Goal: Transaction & Acquisition: Purchase product/service

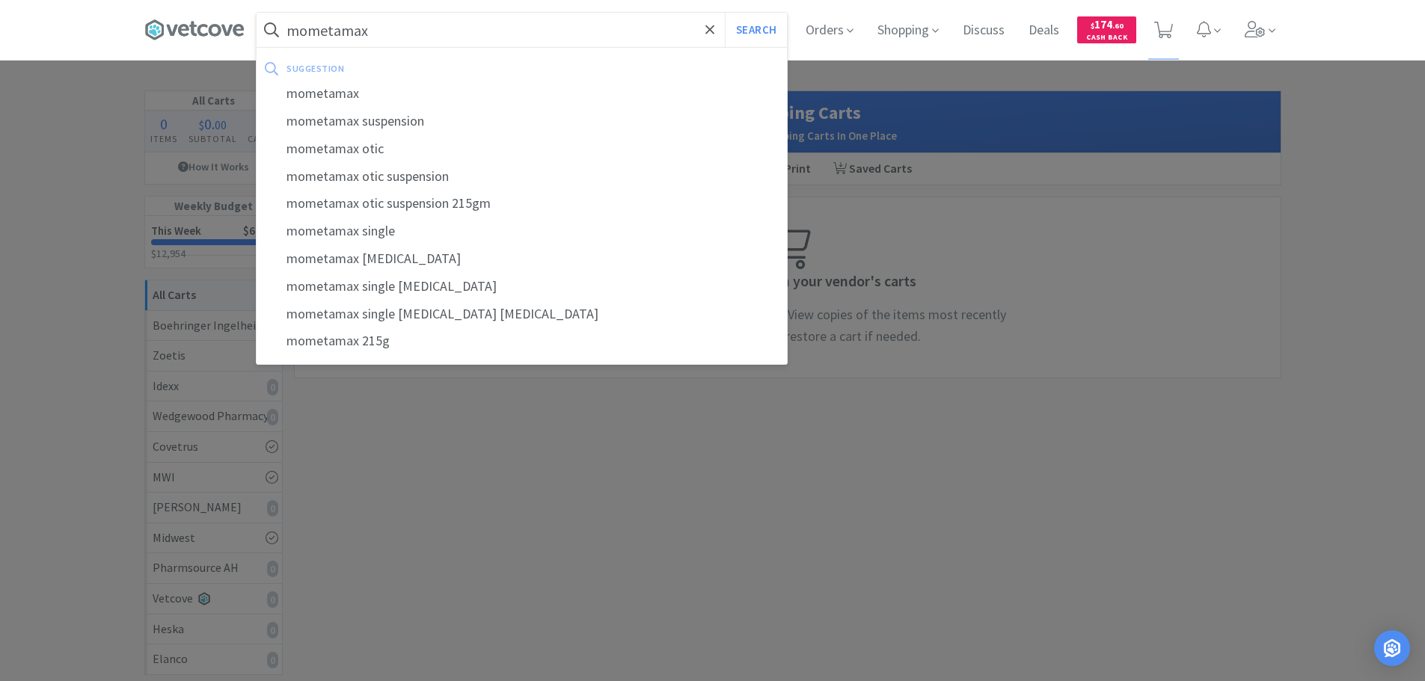
type input "mometamax"
click at [725, 13] on button "Search" at bounding box center [756, 30] width 62 height 34
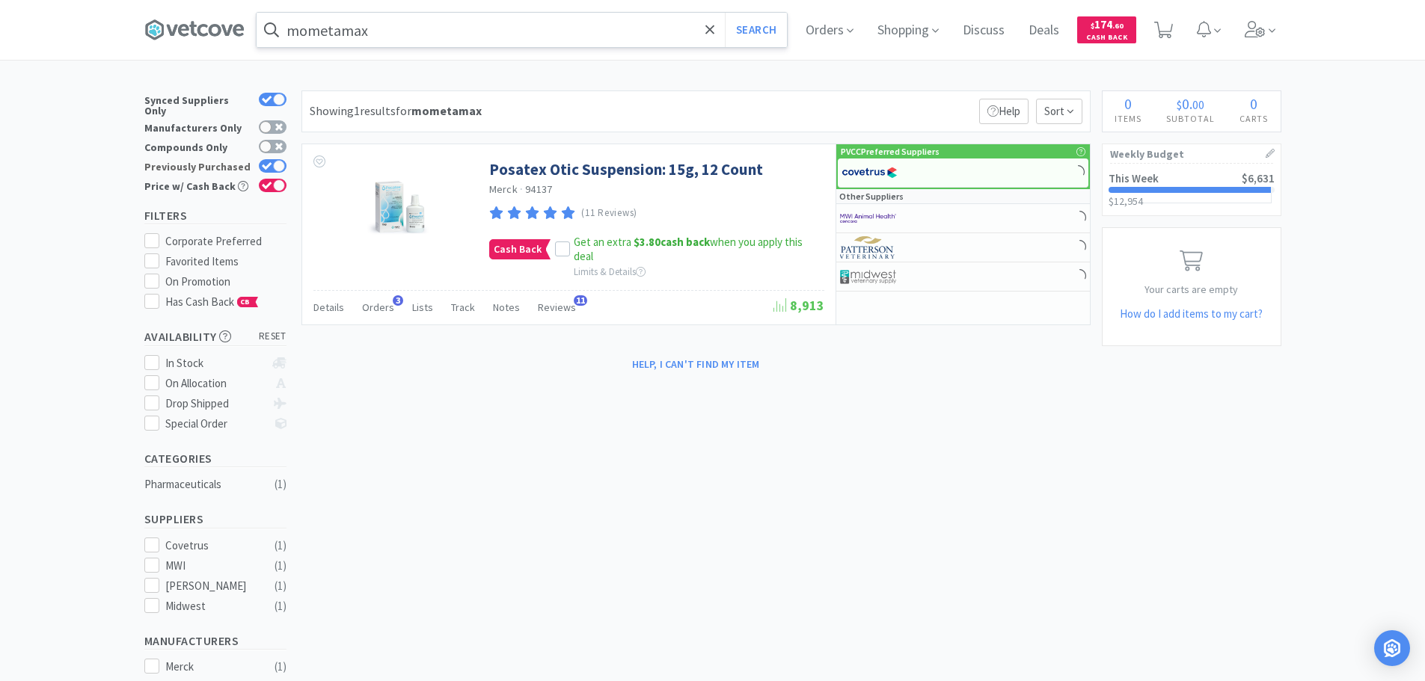
click at [268, 162] on icon at bounding box center [267, 166] width 10 height 8
checkbox input "false"
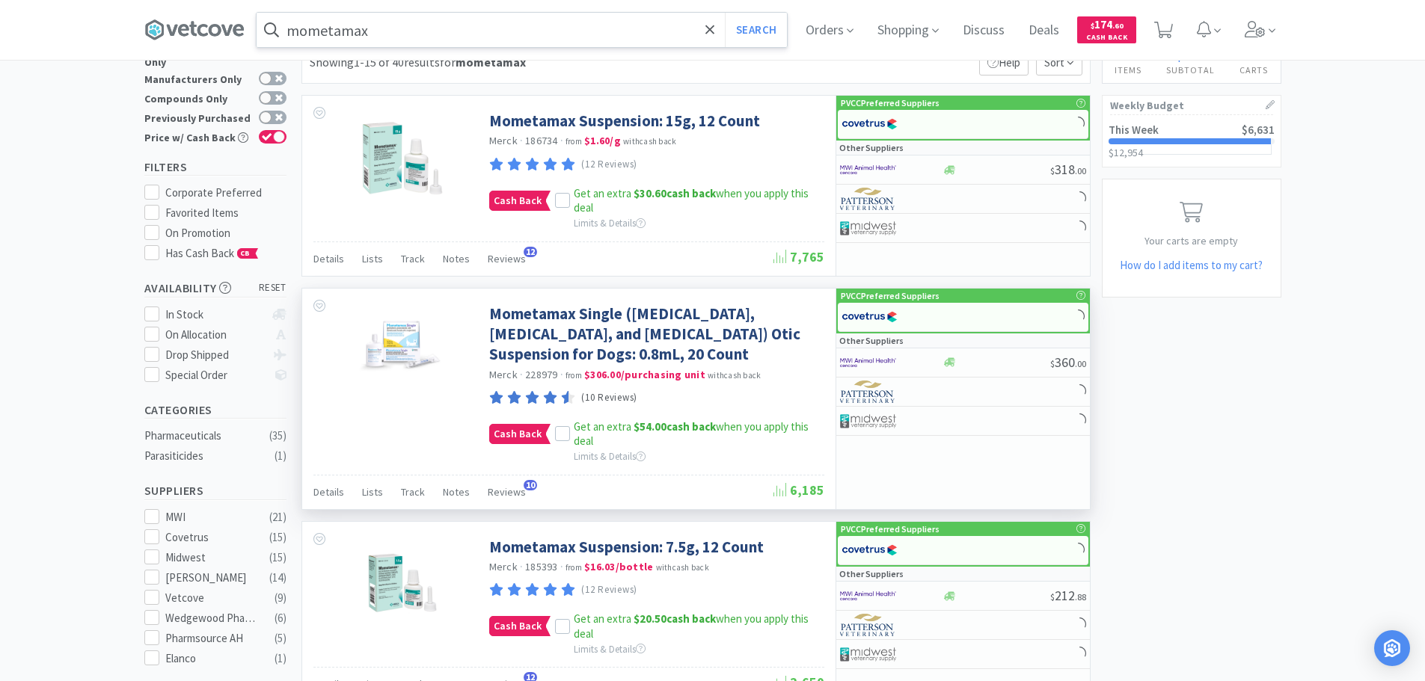
scroll to position [75, 0]
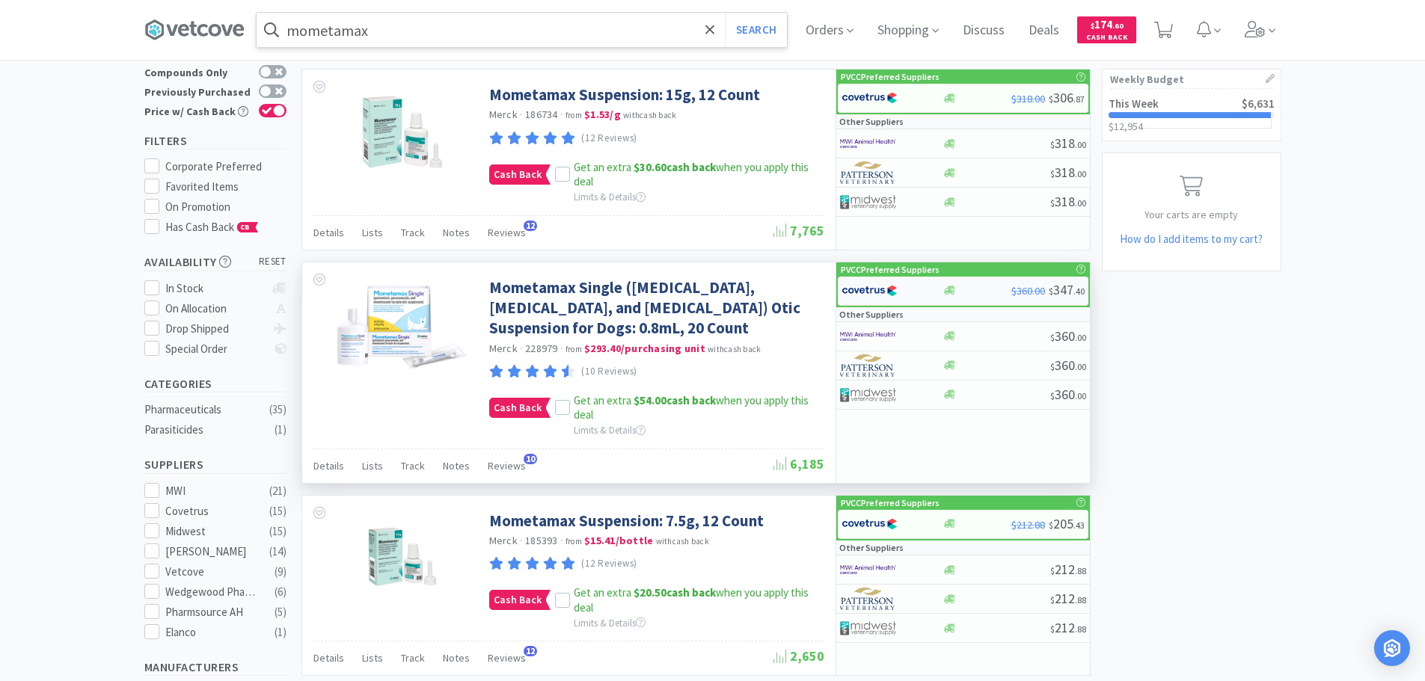
click at [871, 286] on img at bounding box center [870, 291] width 56 height 22
select select "1"
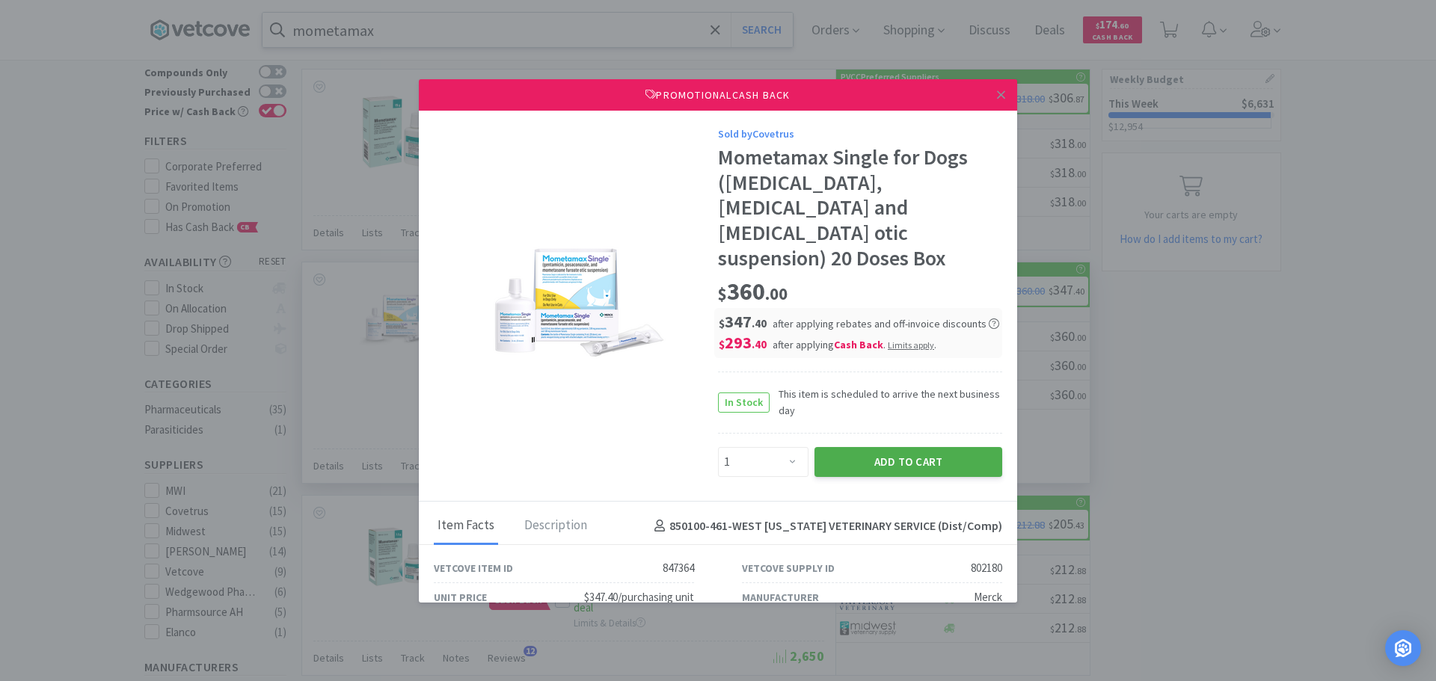
click at [842, 447] on button "Add to Cart" at bounding box center [909, 462] width 188 height 30
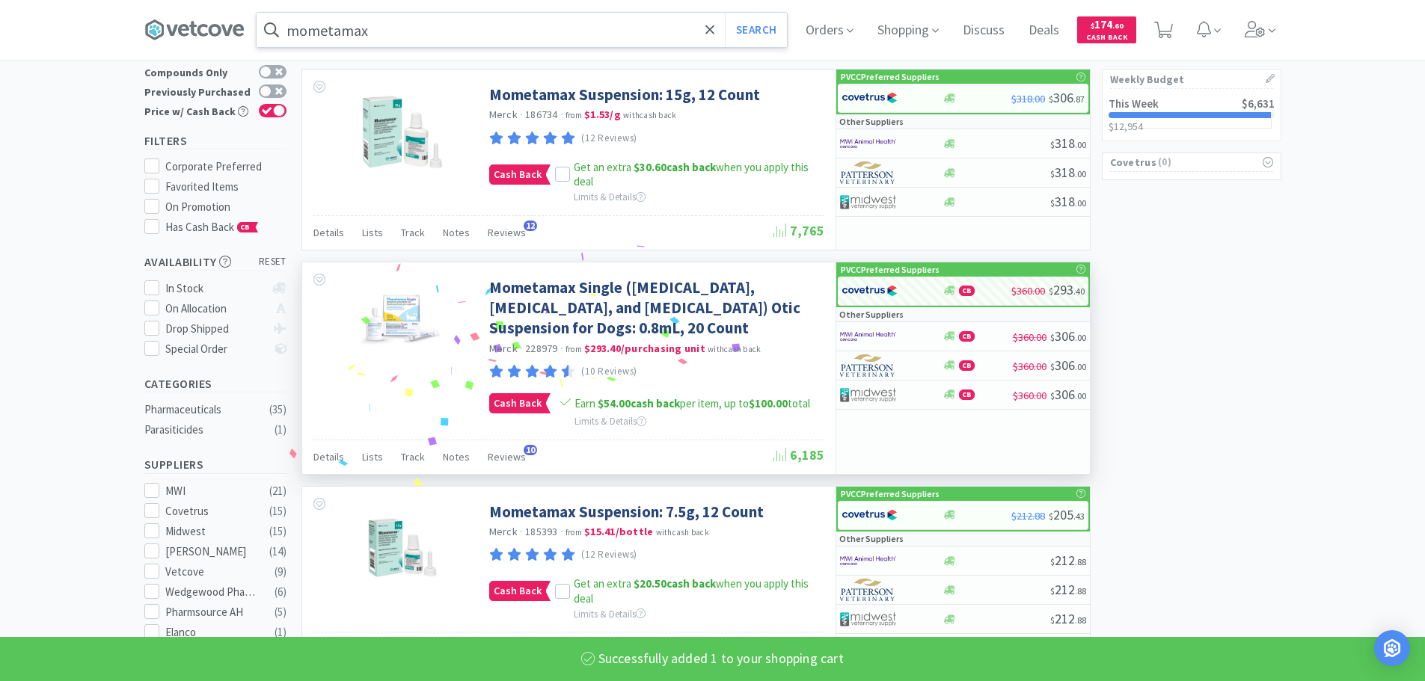
select select "1"
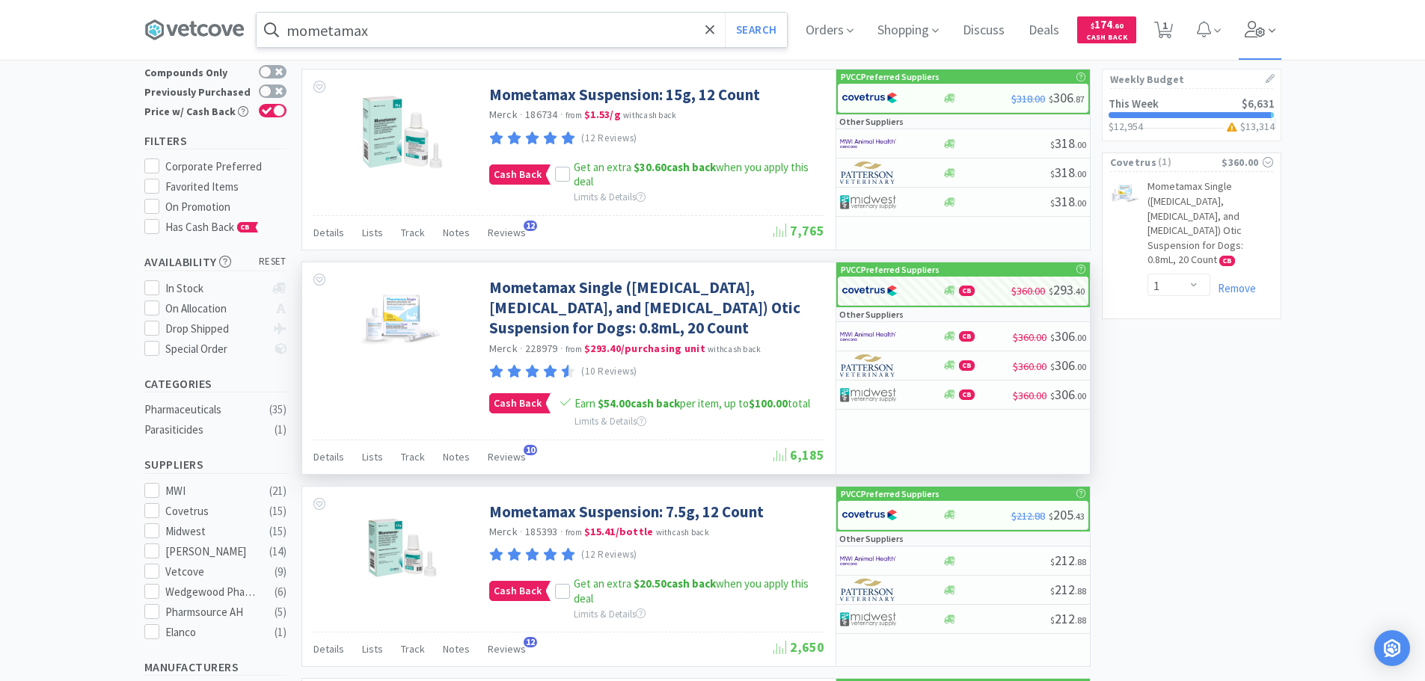
click at [1259, 31] on icon at bounding box center [1255, 29] width 20 height 16
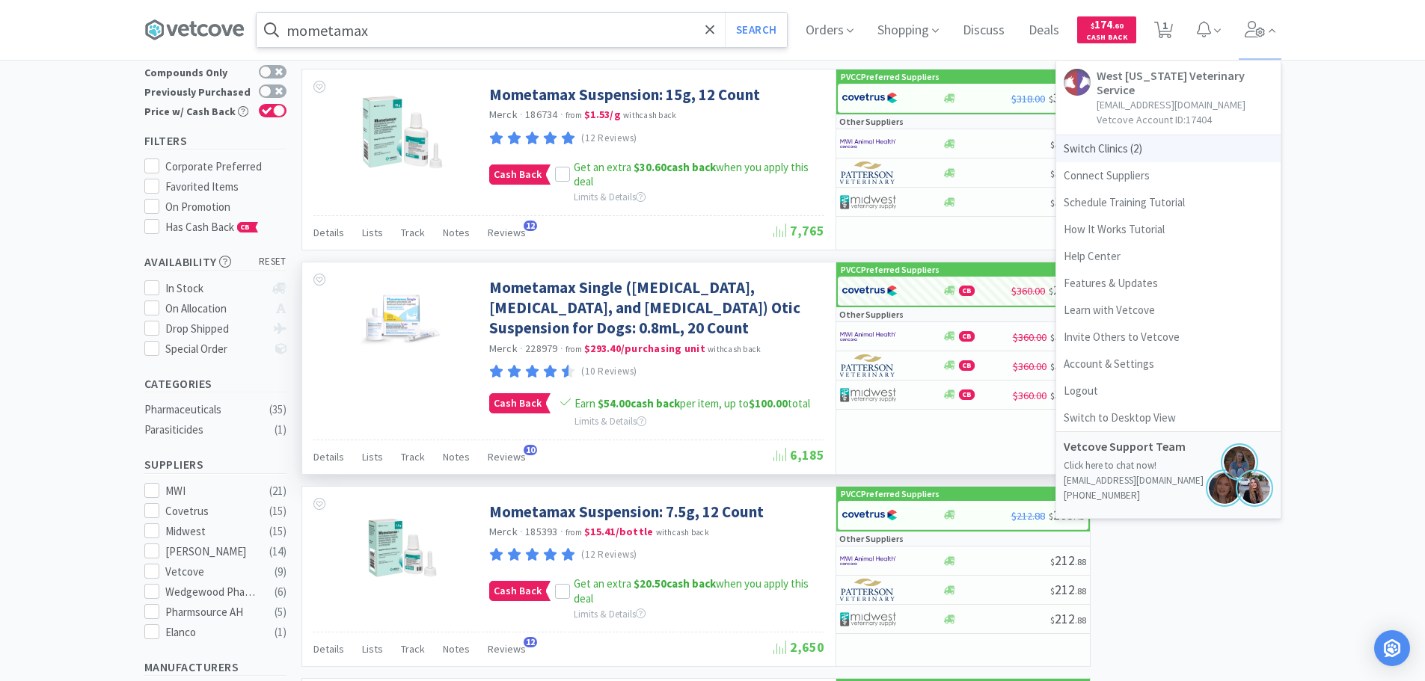
click at [1127, 136] on span "Switch Clinics ( 2 )" at bounding box center [1168, 148] width 224 height 27
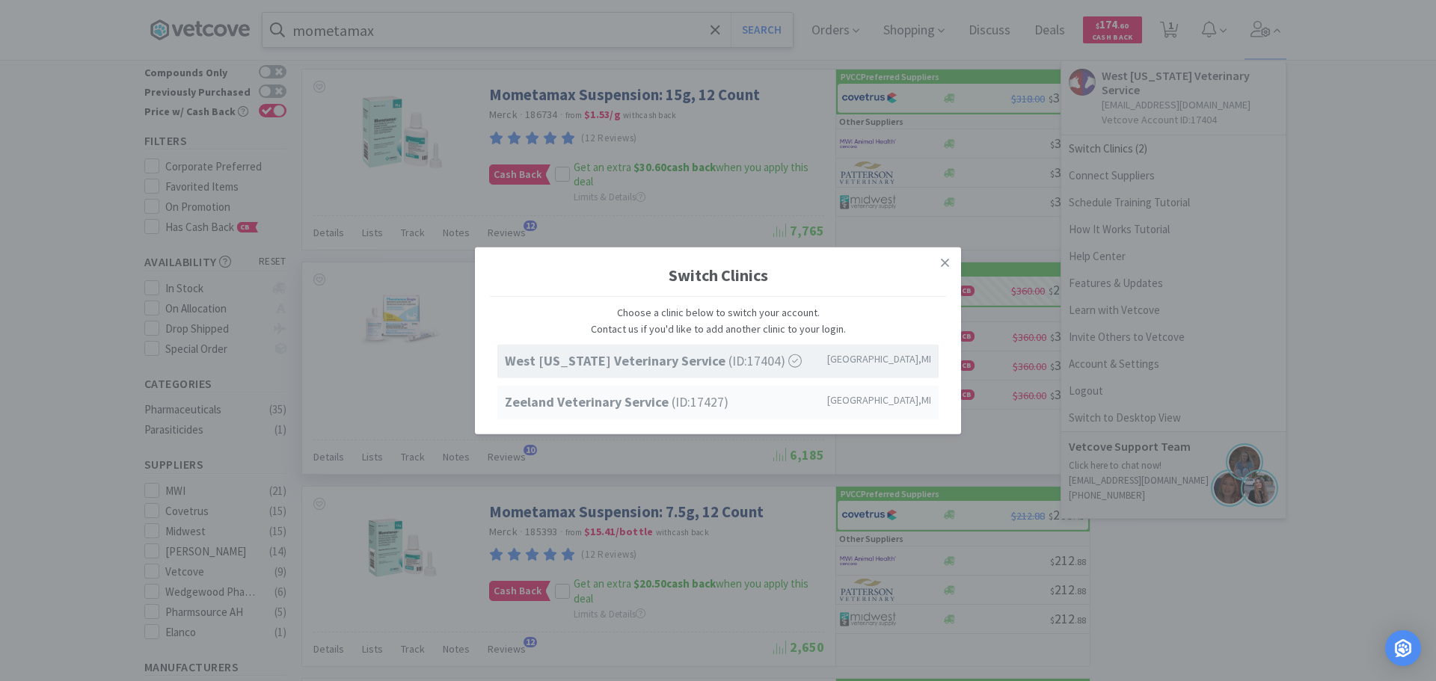
click at [590, 409] on strong "Zeeland Veterinary Service" at bounding box center [588, 401] width 167 height 17
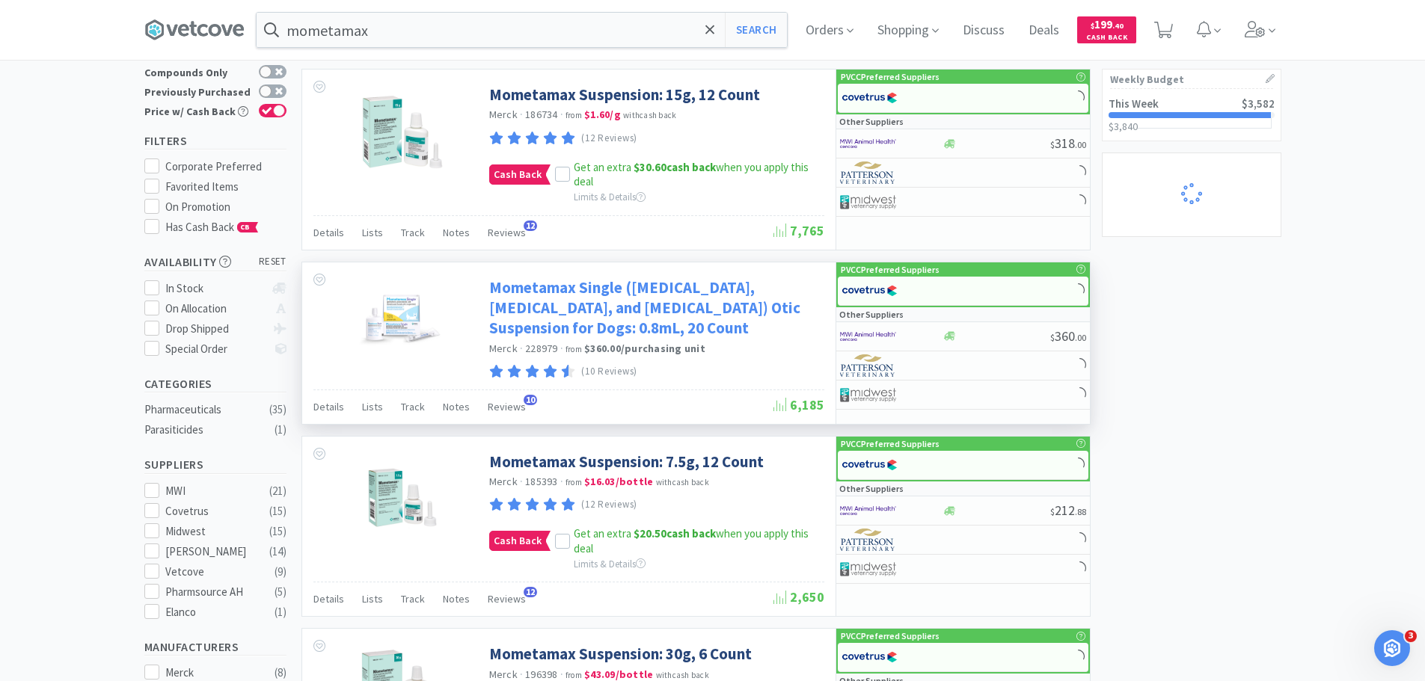
select select "1"
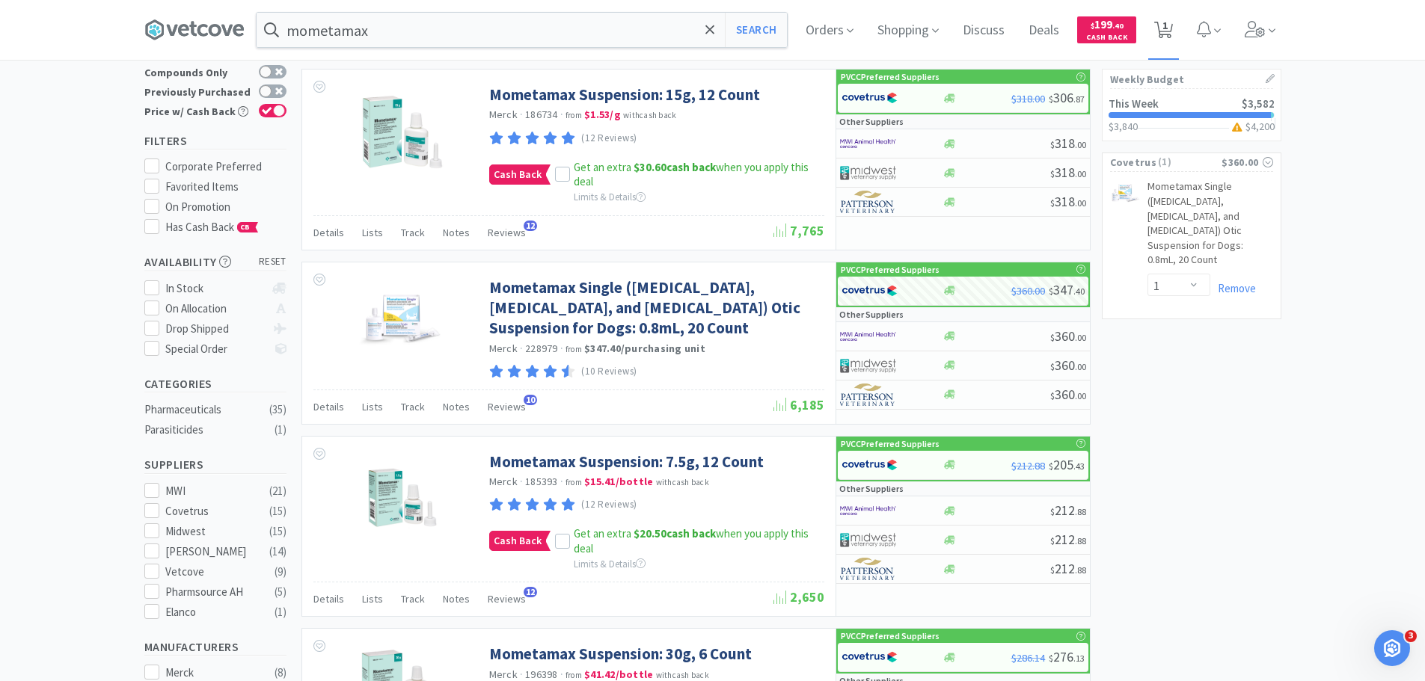
click at [1168, 32] on span "1" at bounding box center [1164, 26] width 5 height 60
select select "1"
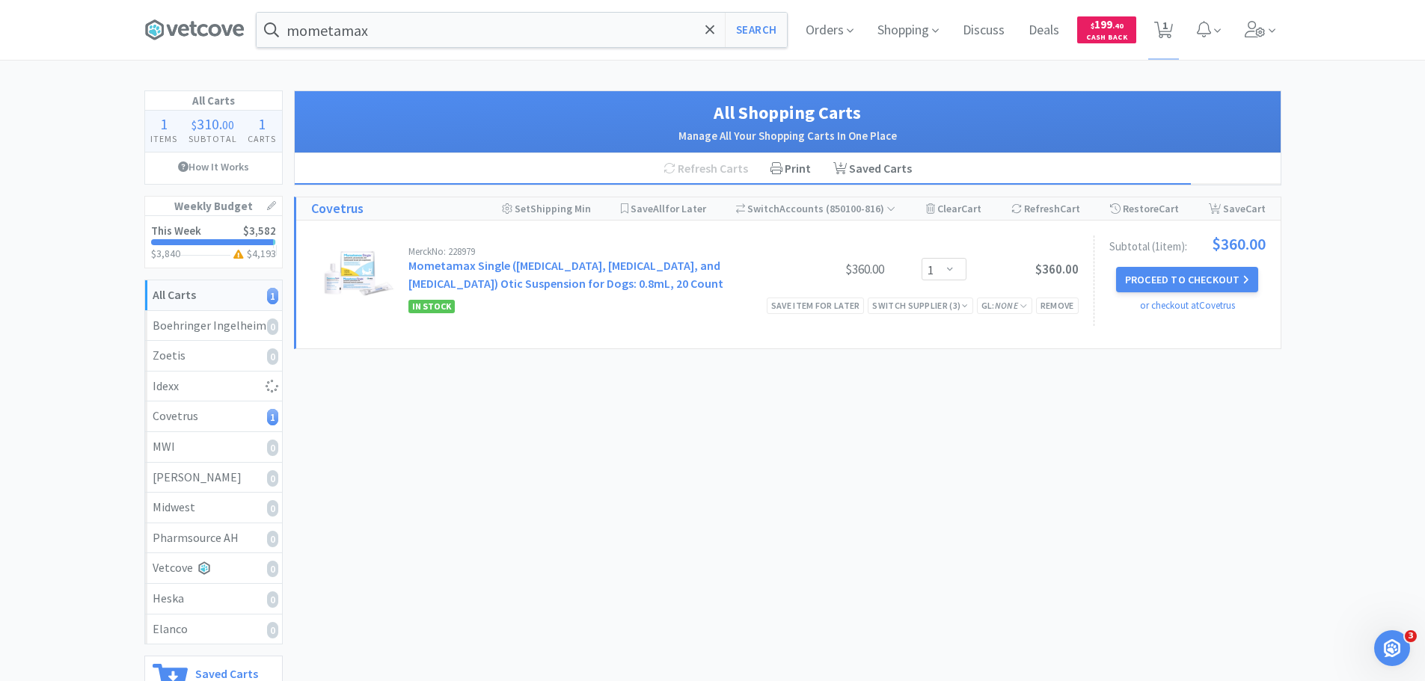
select select "1"
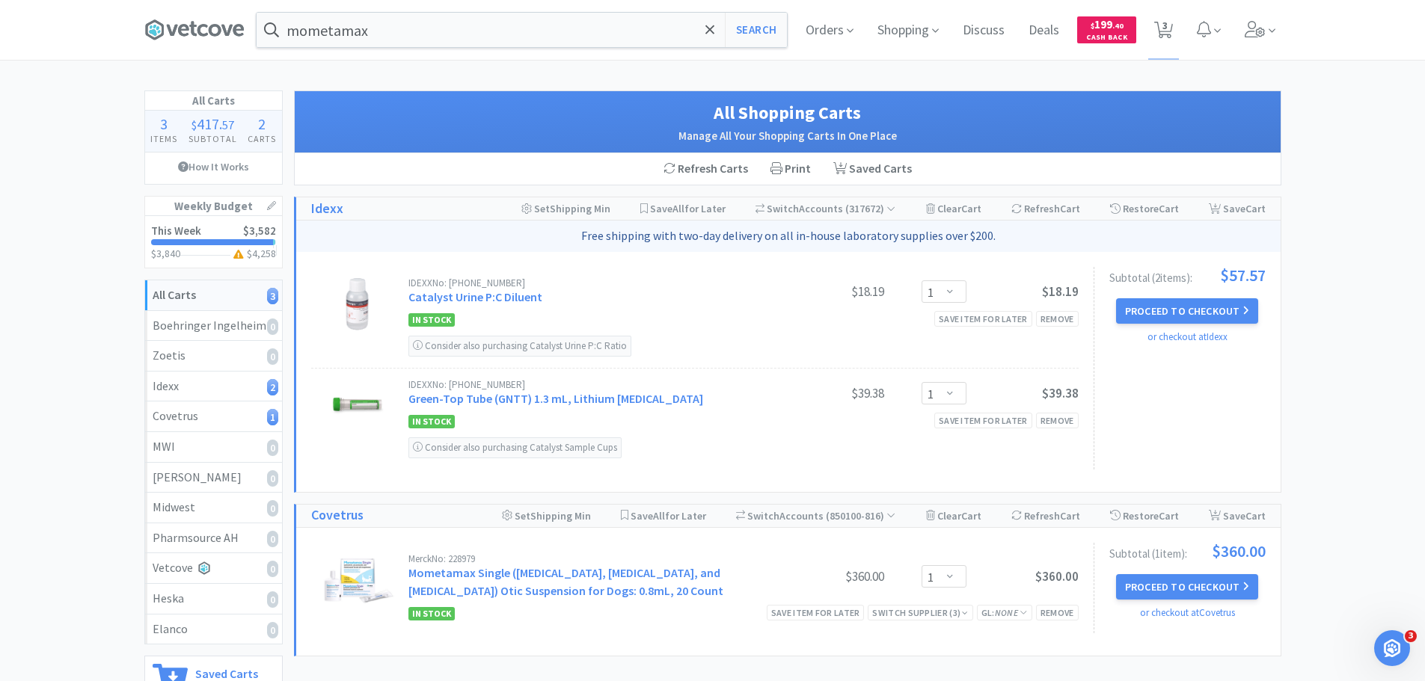
scroll to position [150, 0]
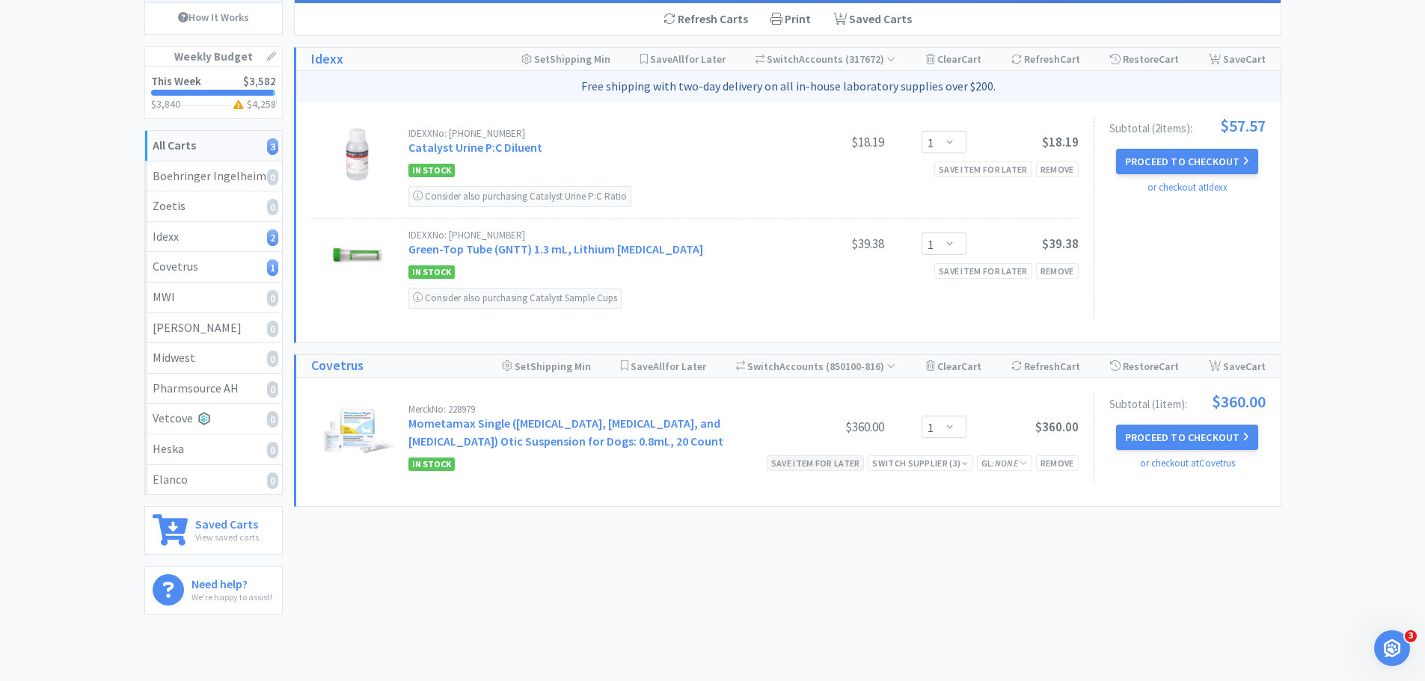
click at [809, 467] on div "Save item for later" at bounding box center [816, 464] width 98 height 16
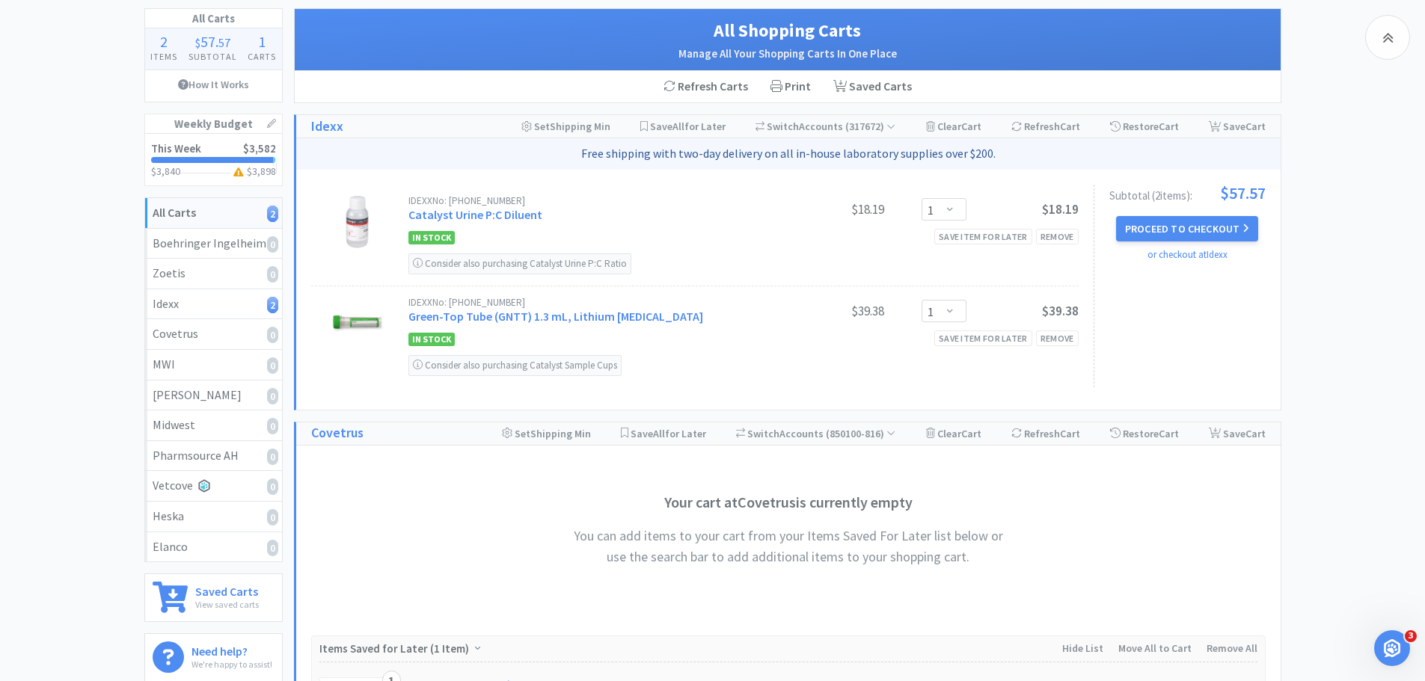
scroll to position [0, 0]
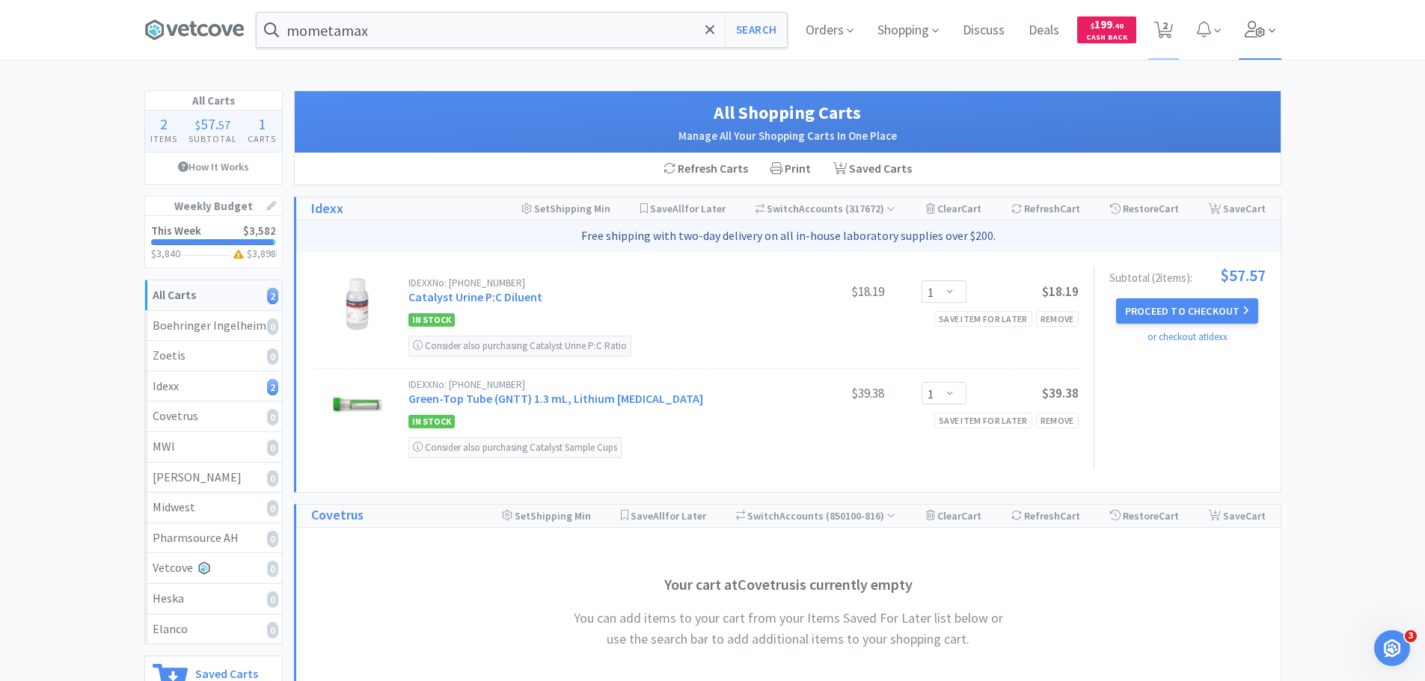
click at [1263, 38] on span at bounding box center [1260, 30] width 43 height 60
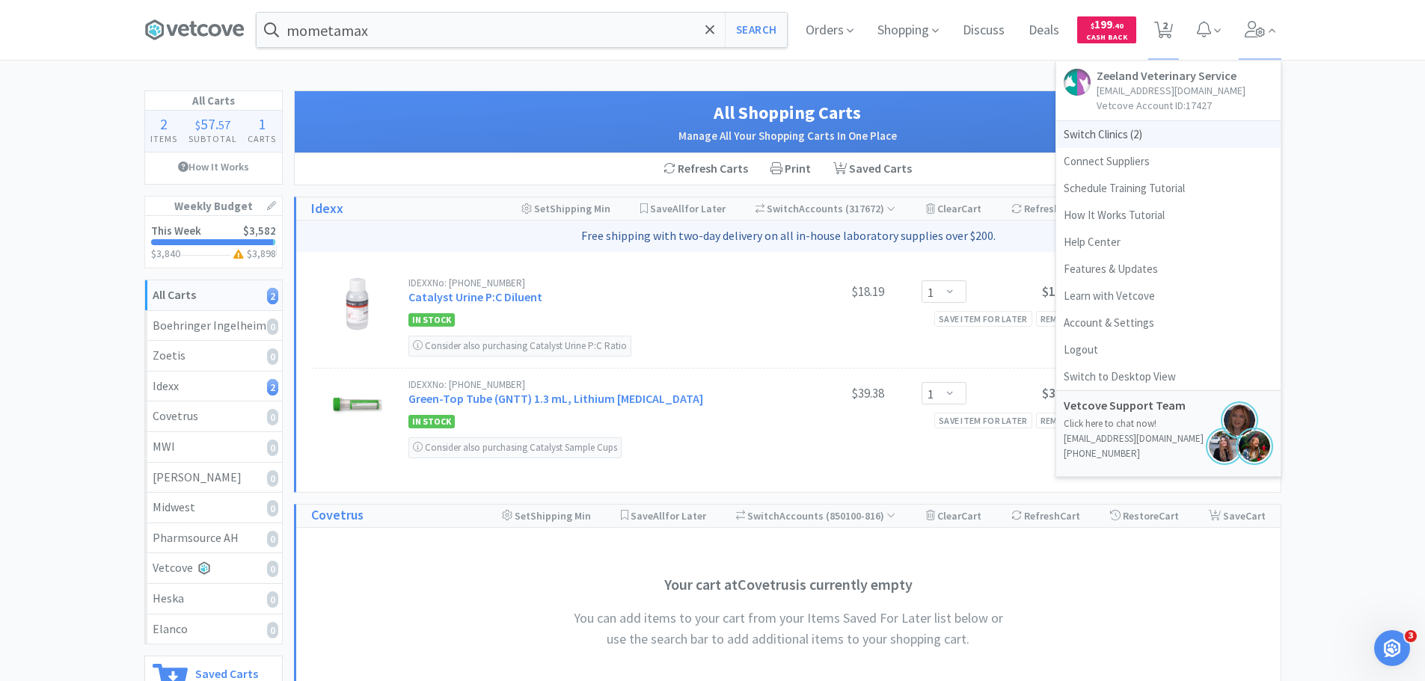
click at [1117, 136] on span "Switch Clinics ( 2 )" at bounding box center [1168, 134] width 224 height 27
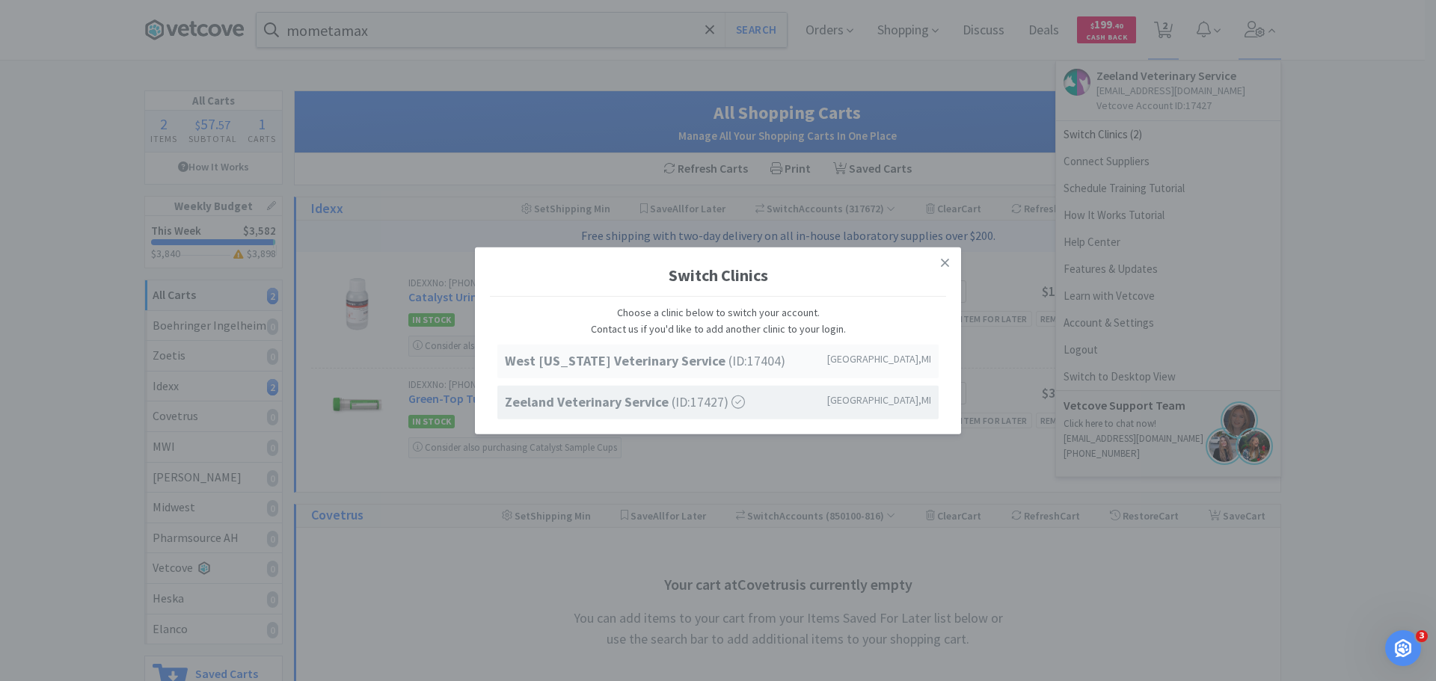
click at [654, 357] on strong "West [US_STATE] Veterinary Service" at bounding box center [617, 360] width 224 height 17
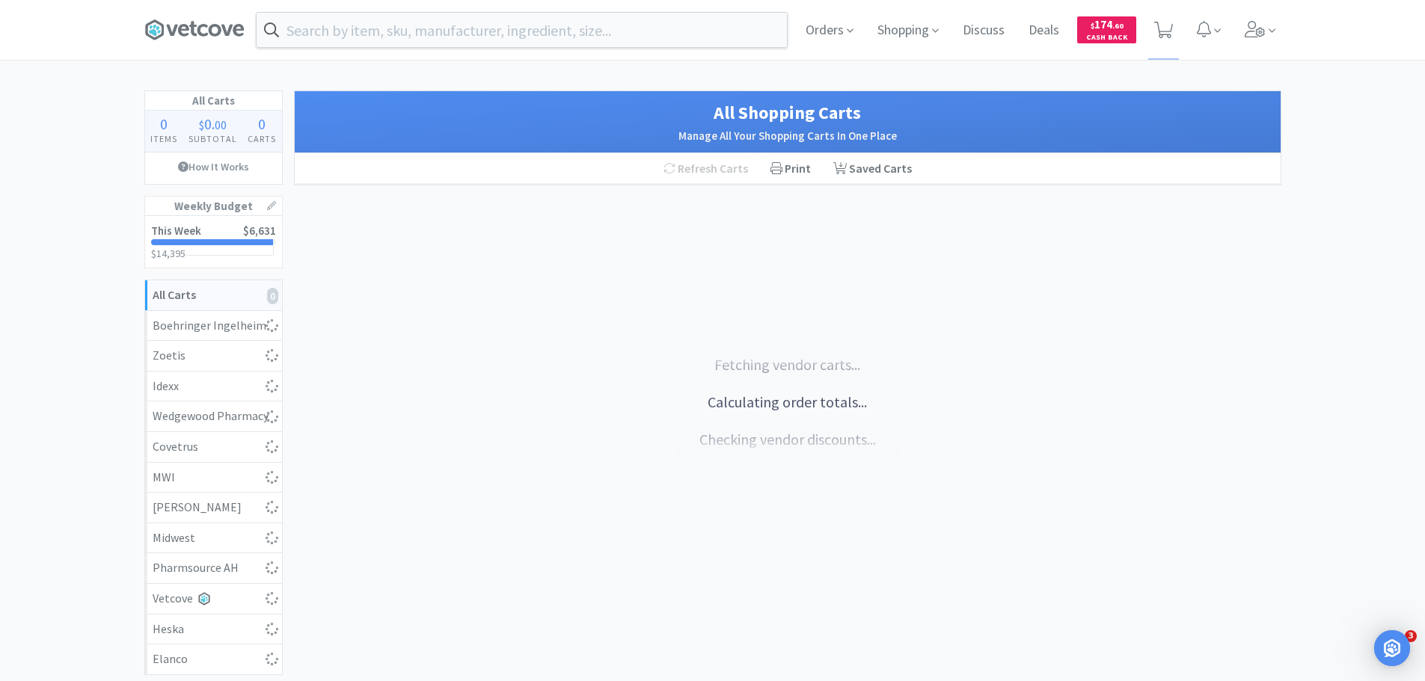
select select "1"
